Goal: Entertainment & Leisure: Consume media (video, audio)

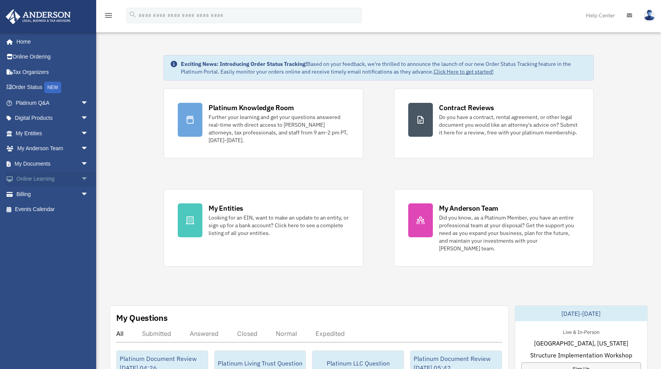
click at [84, 177] on span "arrow_drop_down" at bounding box center [88, 179] width 15 height 16
click at [49, 197] on link "Courses" at bounding box center [55, 193] width 89 height 15
click at [49, 196] on link "Courses" at bounding box center [55, 193] width 89 height 15
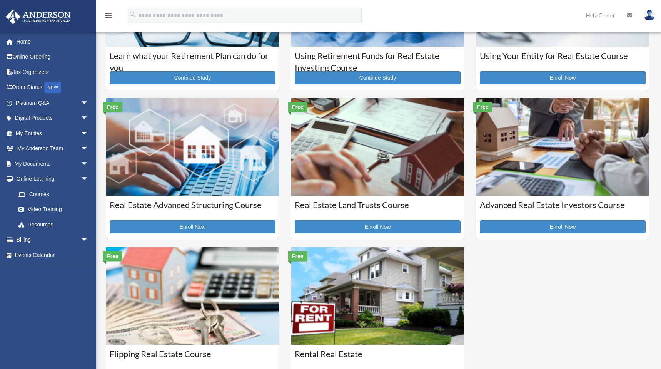
scroll to position [101, 0]
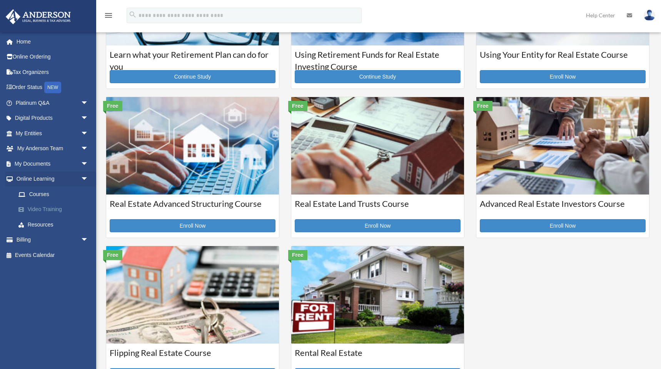
click at [60, 206] on link "Video Training" at bounding box center [55, 209] width 89 height 15
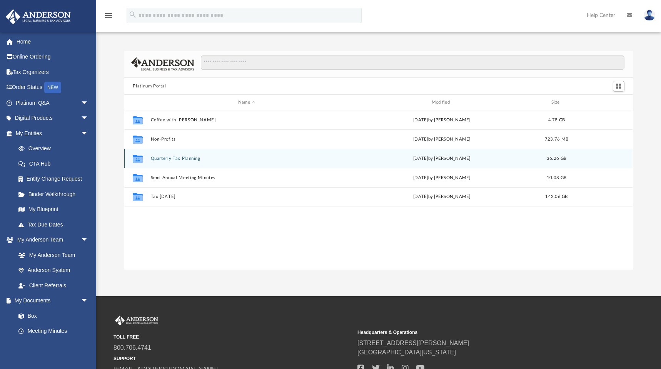
scroll to position [169, 505]
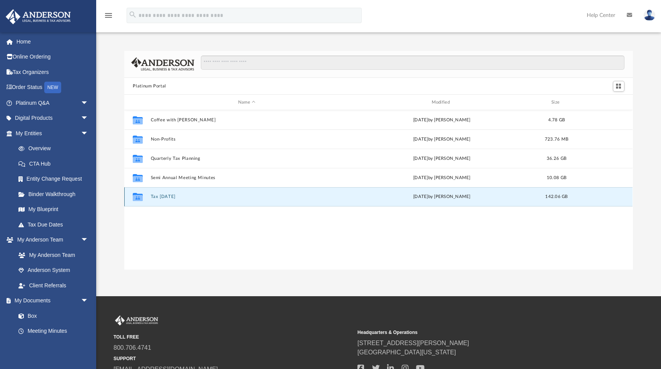
click at [187, 197] on button "Tax [DATE]" at bounding box center [247, 196] width 192 height 5
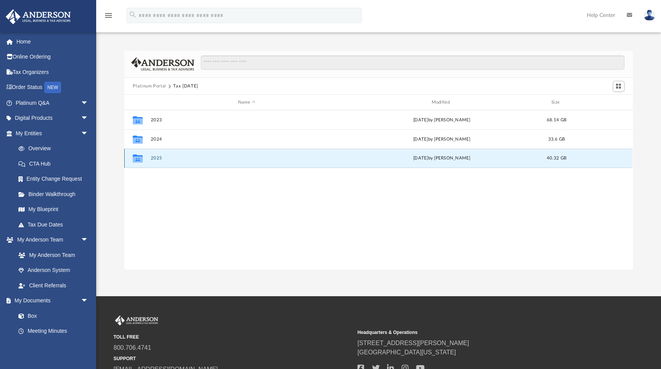
click at [198, 158] on button "2025" at bounding box center [247, 158] width 192 height 5
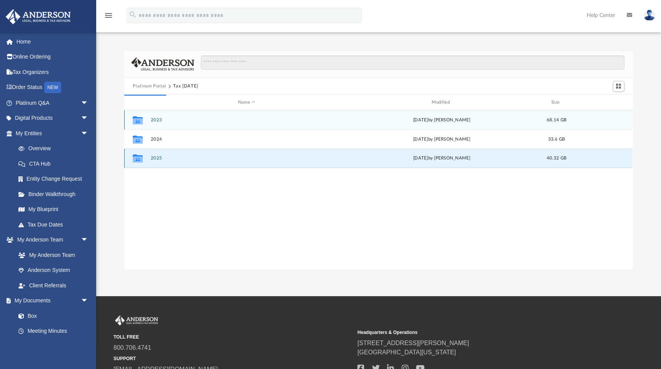
click at [198, 158] on button "2025" at bounding box center [247, 158] width 192 height 5
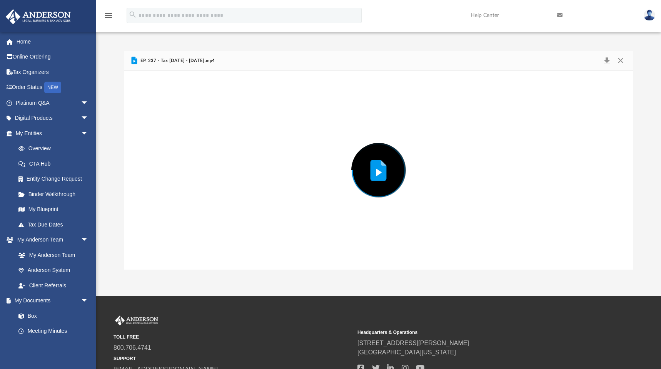
click at [198, 158] on div "Preview" at bounding box center [378, 170] width 508 height 199
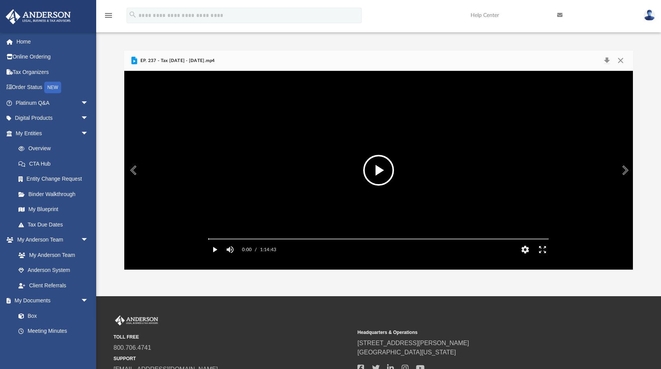
click at [214, 257] on button "Play" at bounding box center [214, 249] width 17 height 15
